Goal: Information Seeking & Learning: Compare options

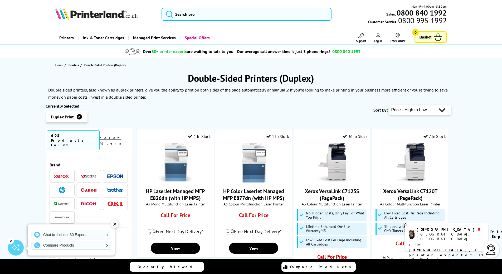
click at [404, 111] on select "Popularity Rating Price - Low to High Price - High to Low Running Costs - Low t…" at bounding box center [419, 110] width 63 height 11
select select "Rating"
click at [388, 105] on select "Popularity Rating Price - Low to High Price - High to Low Running Costs - Low t…" at bounding box center [419, 110] width 63 height 11
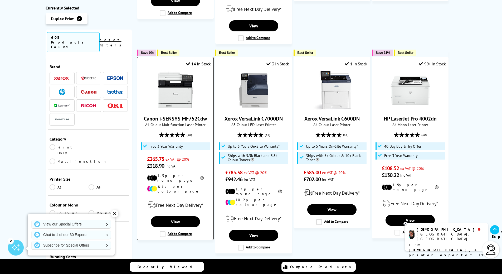
scroll to position [316, 0]
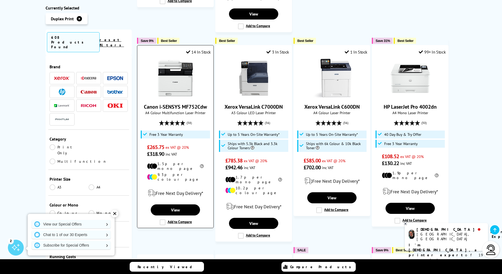
click at [164, 219] on label "Add to Compare" at bounding box center [176, 222] width 32 height 6
click at [0, 0] on input "Add to Compare" at bounding box center [0, 0] width 0 height 0
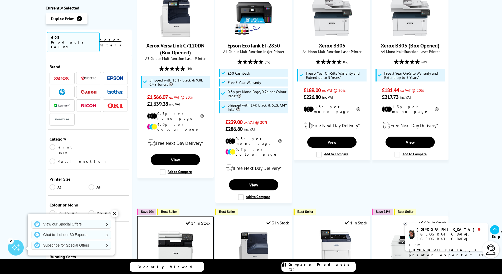
scroll to position [132, 0]
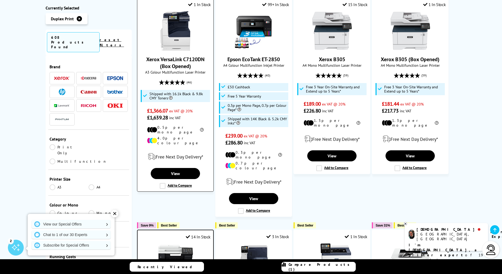
click at [163, 183] on label "Add to Compare" at bounding box center [176, 186] width 32 height 6
click at [0, 0] on input "Add to Compare" at bounding box center [0, 0] width 0 height 0
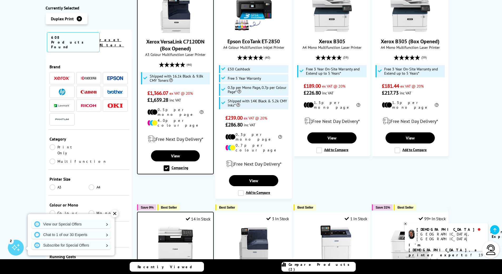
scroll to position [158, 0]
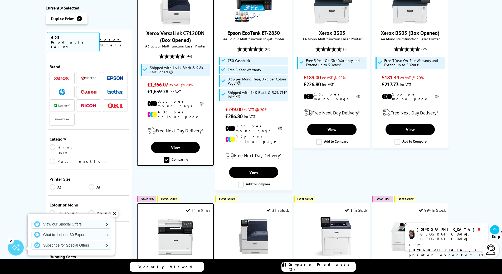
click at [52, 184] on link "A3" at bounding box center [69, 187] width 39 height 6
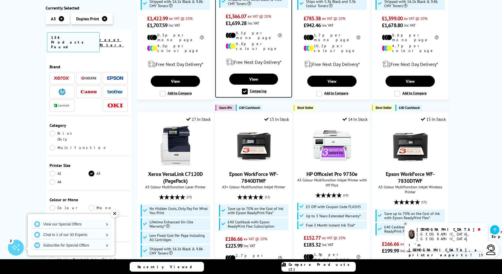
scroll to position [184, 0]
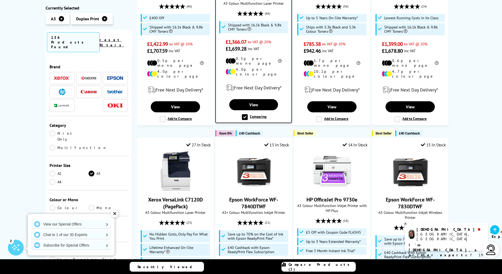
click at [54, 205] on link "Colour" at bounding box center [69, 208] width 39 height 6
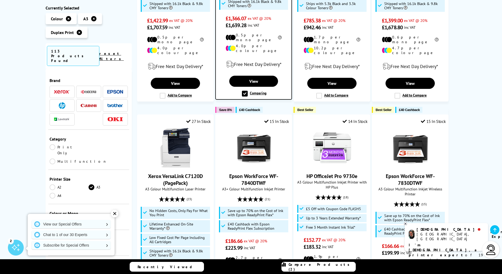
scroll to position [237, 0]
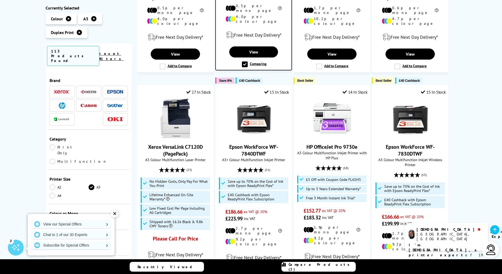
click at [115, 211] on div "✕" at bounding box center [114, 213] width 7 height 7
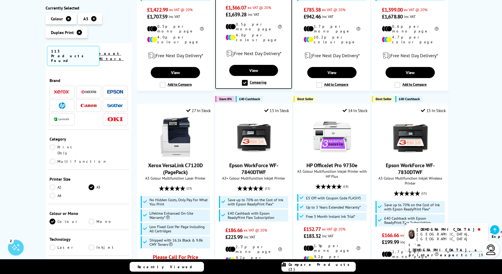
scroll to position [211, 0]
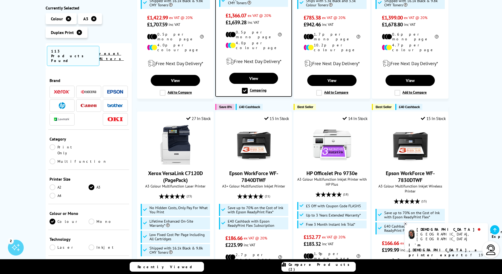
click at [91, 244] on link "Inkjet" at bounding box center [107, 247] width 39 height 6
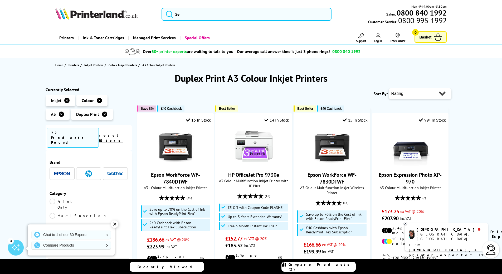
click at [420, 92] on select "Popularity Rating Price - Low to High Price - High to Low Running Costs - Low t…" at bounding box center [419, 93] width 63 height 11
select select "Popularity"
click at [388, 88] on select "Popularity Rating Price - Low to High Price - High to Low Running Costs - Low t…" at bounding box center [419, 93] width 63 height 11
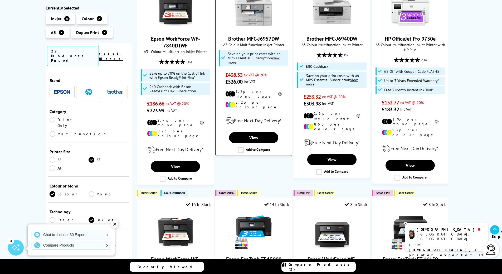
scroll to position [158, 0]
